Goal: Transaction & Acquisition: Purchase product/service

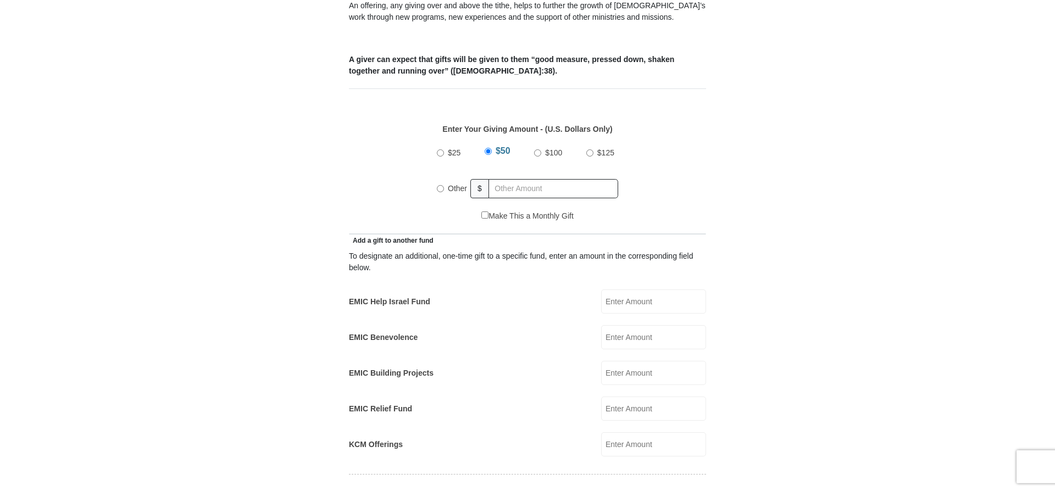
scroll to position [431, 0]
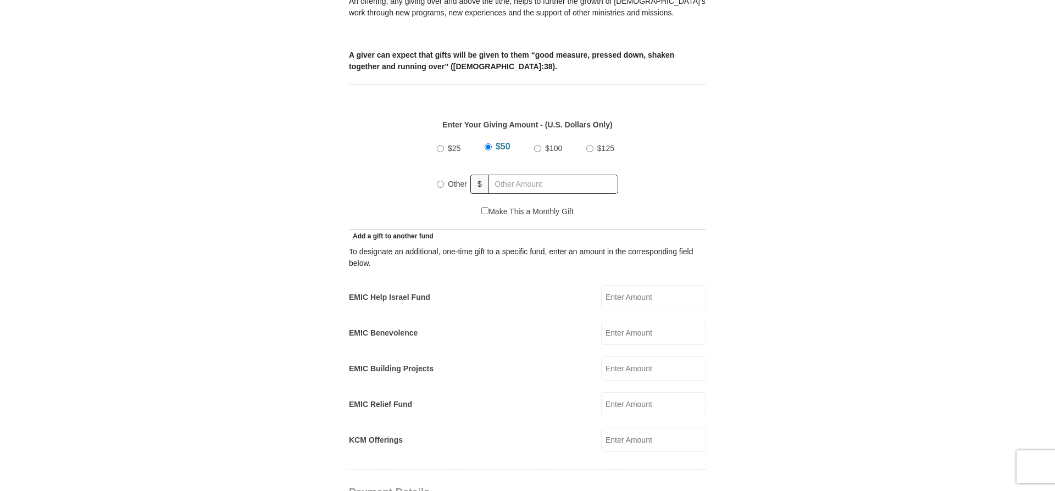
click at [444, 145] on input "$25" at bounding box center [440, 148] width 7 height 7
radio input "true"
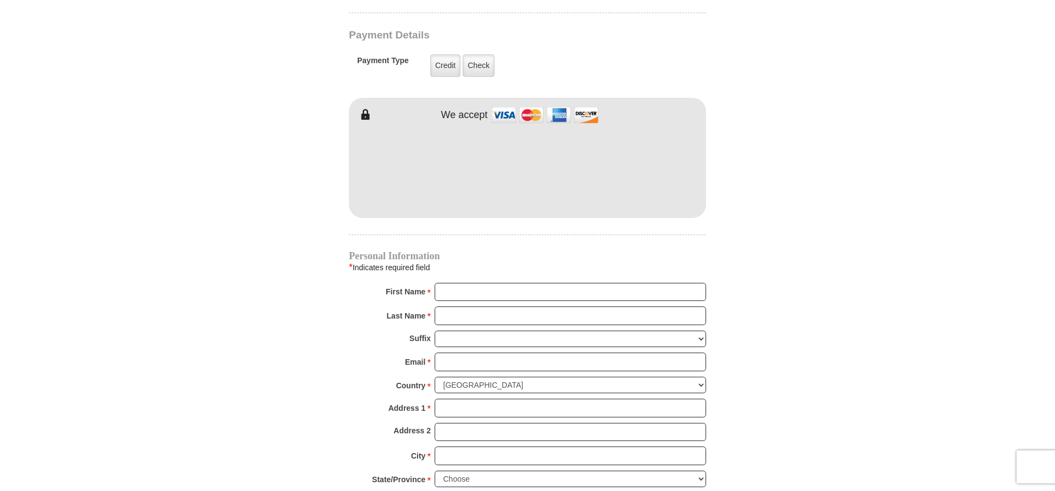
scroll to position [890, 0]
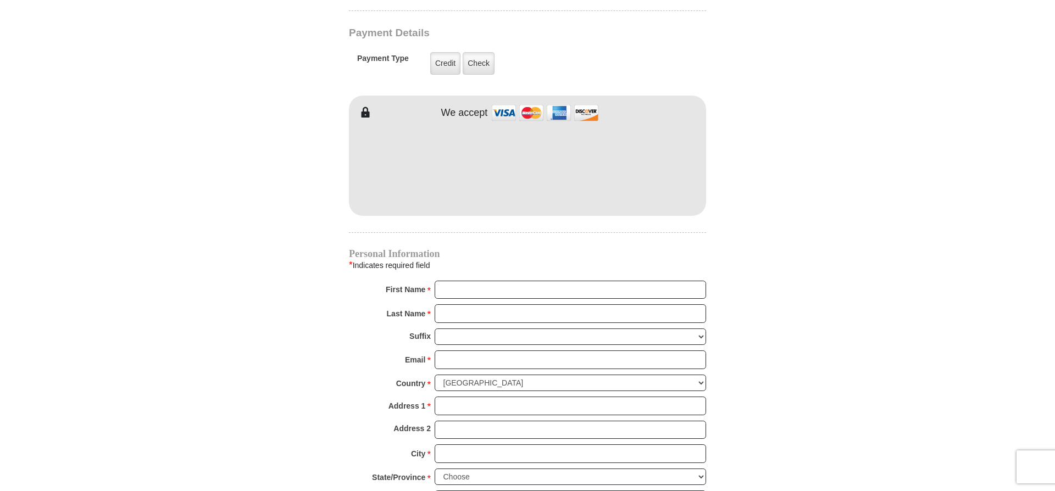
click at [456, 286] on div "First Name * Please enter First Name" at bounding box center [527, 293] width 357 height 24
click at [462, 281] on input "First Name *" at bounding box center [570, 290] width 271 height 19
type input "[PERSON_NAME]"
type input "[STREET_ADDRESS]"
type input "[PERSON_NAME]"
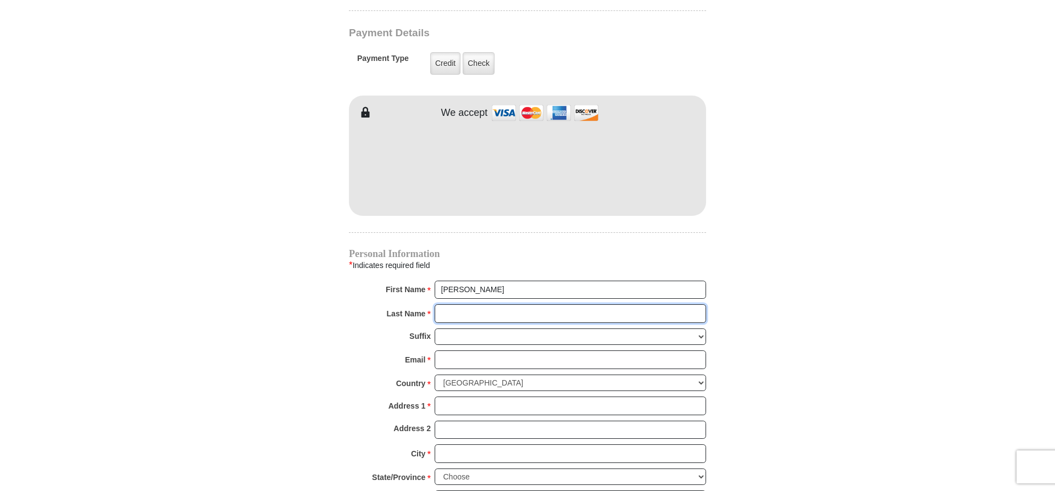
type input "[PERSON_NAME]"
type input "[EMAIL_ADDRESS][DOMAIN_NAME]"
type input "[STREET_ADDRESS]"
click at [450, 397] on input "Address 1 *" at bounding box center [570, 406] width 271 height 19
type input "[STREET_ADDRESS]"
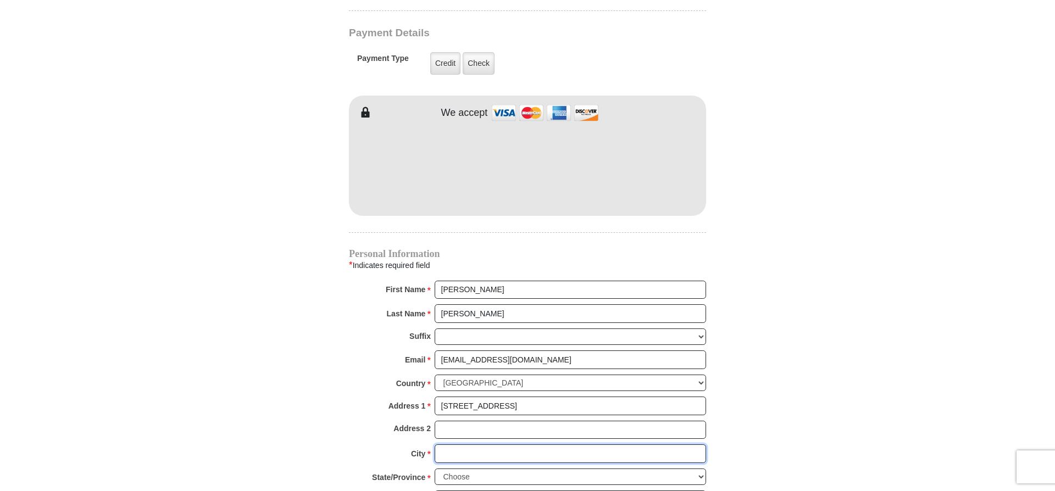
type input "Port Jervis"
select select "NY"
type input "12771-2234"
type input "8458561808"
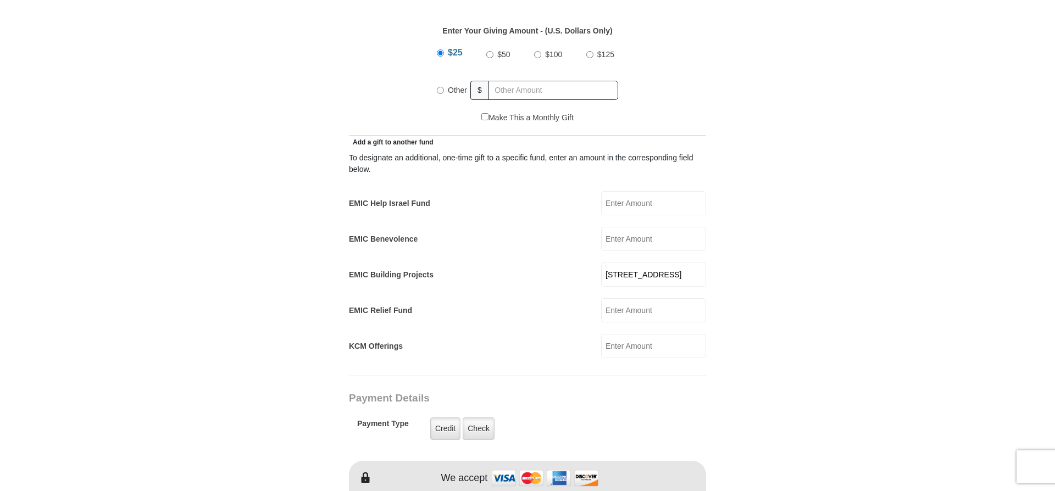
scroll to position [518, 0]
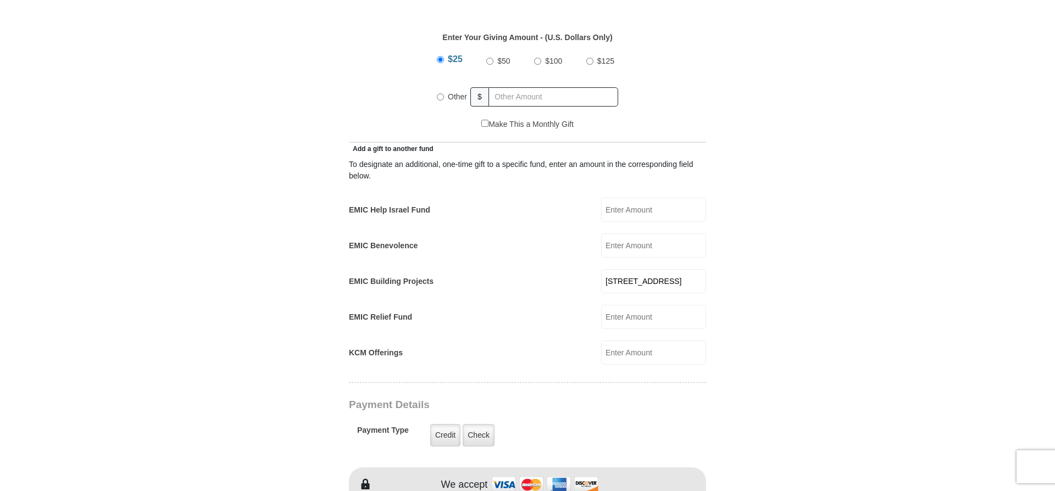
click at [658, 269] on input "[STREET_ADDRESS]" at bounding box center [653, 281] width 105 height 24
type input "2"
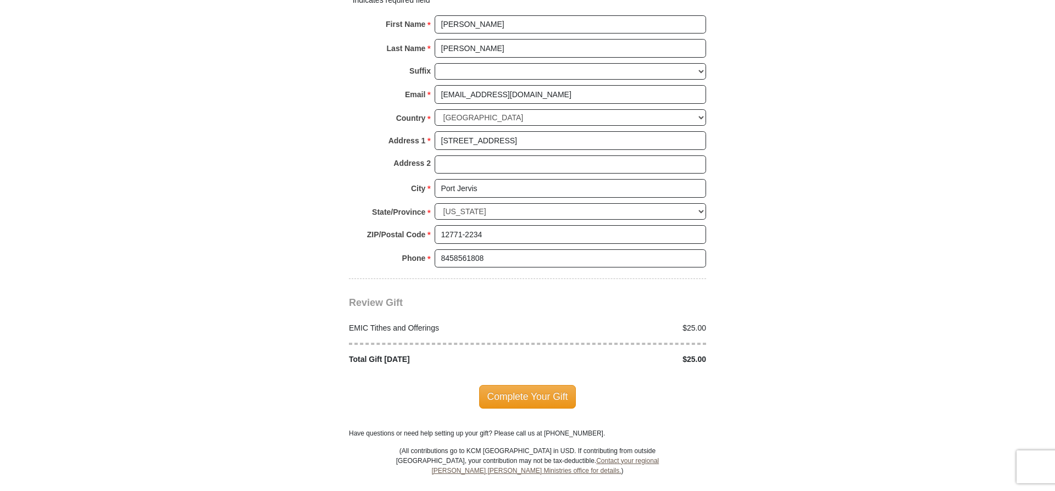
scroll to position [1164, 0]
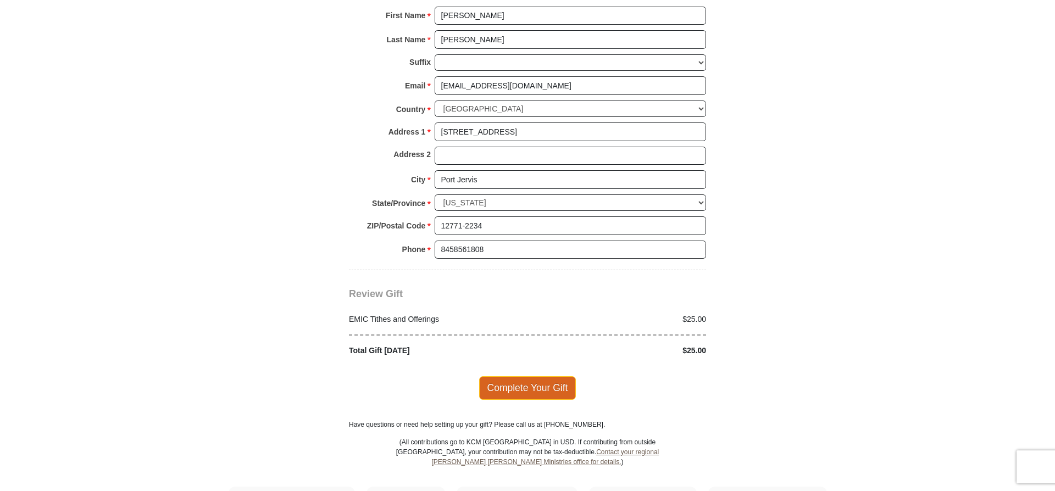
click at [519, 381] on span "Complete Your Gift" at bounding box center [527, 387] width 97 height 23
